Goal: Check status: Check status

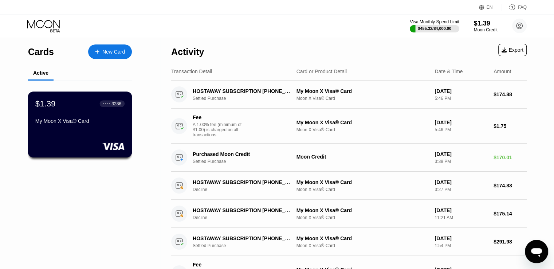
click at [81, 108] on div "$1.39 ● ● ● ● 3286" at bounding box center [79, 103] width 89 height 9
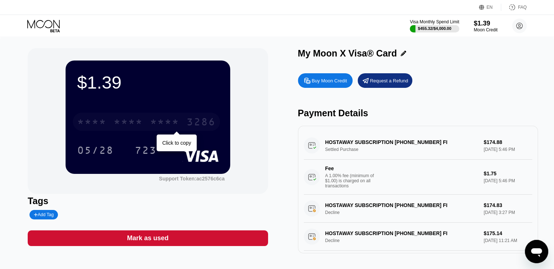
click at [173, 115] on div "* * * * * * * * * * * * 3286" at bounding box center [146, 122] width 147 height 18
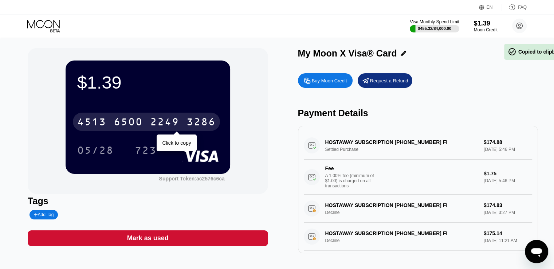
click at [173, 119] on div "2249" at bounding box center [164, 123] width 29 height 12
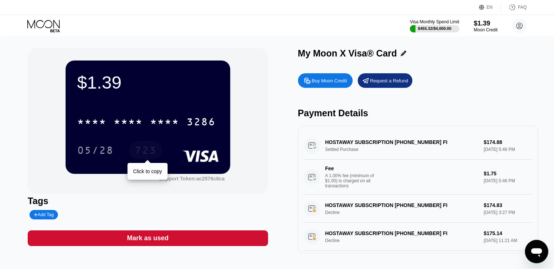
click at [142, 150] on div "723" at bounding box center [146, 151] width 22 height 12
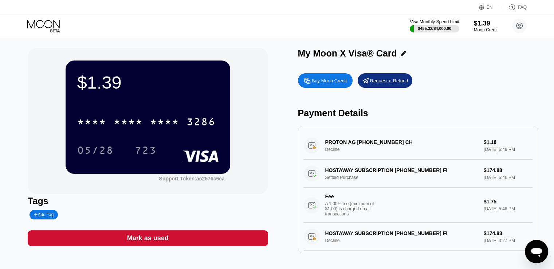
click at [430, 92] on div "Buy Moon Credit Request a Refund Payment Details PROTON AG +41912280226 CH Decl…" at bounding box center [418, 162] width 240 height 184
